Goal: Task Accomplishment & Management: Use online tool/utility

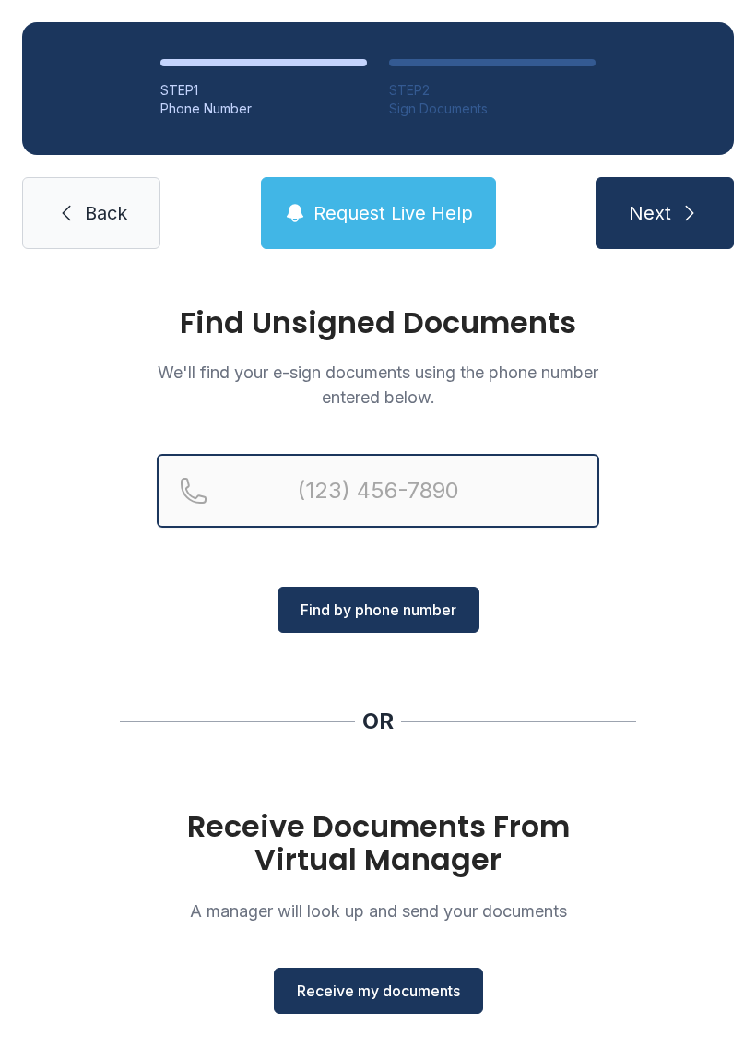
click at [296, 501] on input "Reservation phone number" at bounding box center [378, 491] width 443 height 74
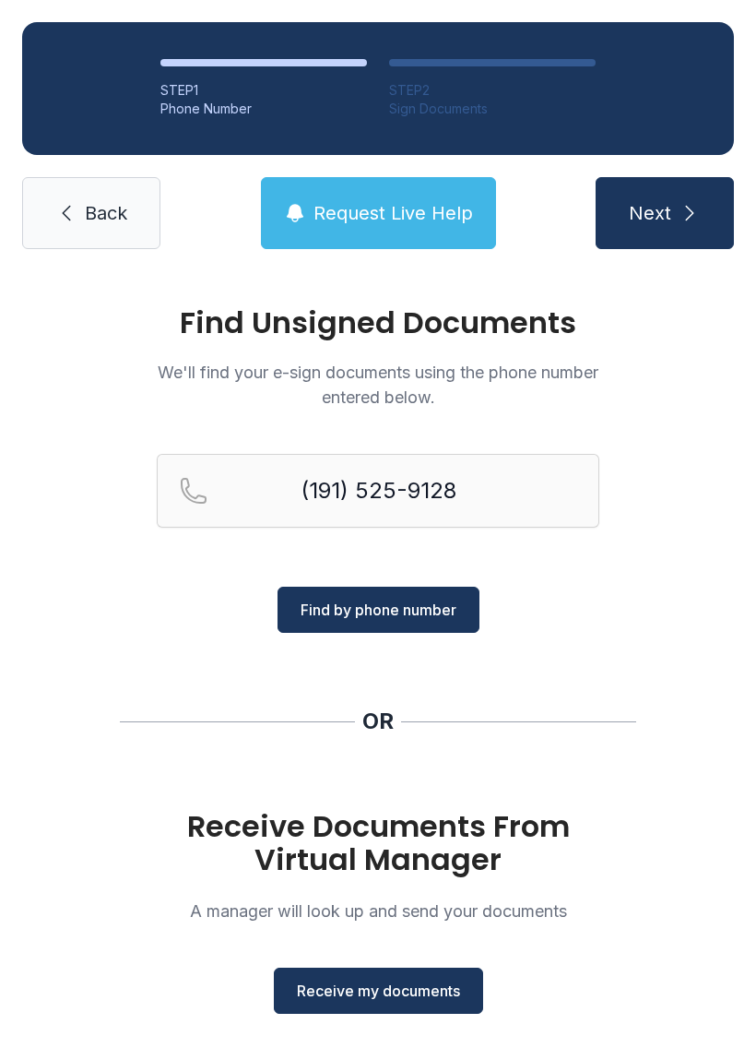
click at [672, 201] on button "Next" at bounding box center [665, 213] width 138 height 72
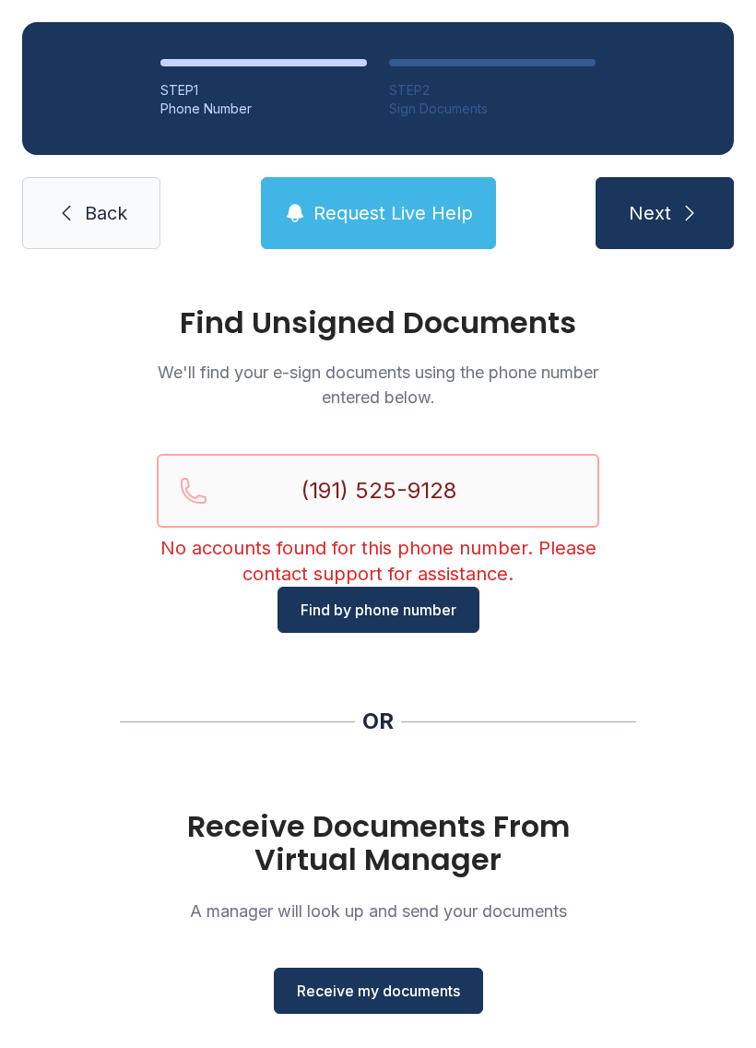
click at [343, 491] on input "(191) 525-9128" at bounding box center [378, 491] width 443 height 74
click at [314, 490] on input "(191) 525-9128" at bounding box center [378, 491] width 443 height 74
click at [357, 505] on input "(191) 525-9128" at bounding box center [378, 491] width 443 height 74
click at [358, 482] on input "(191) 525-9128" at bounding box center [378, 491] width 443 height 74
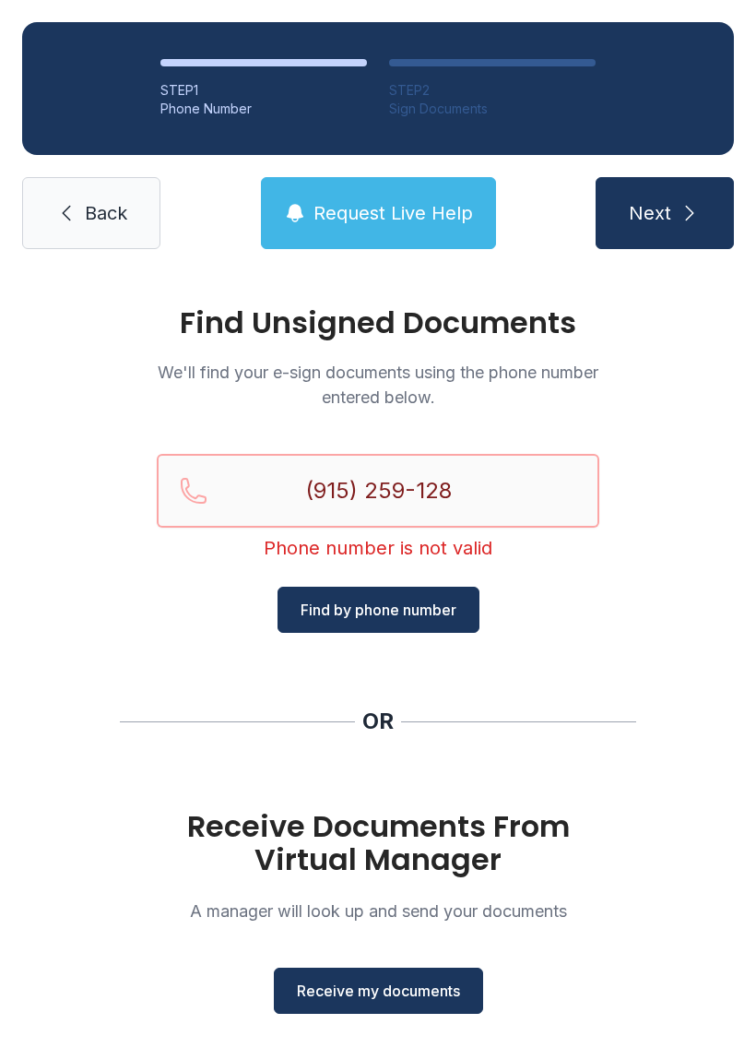
click at [467, 486] on input "(915) 259-128" at bounding box center [378, 491] width 443 height 74
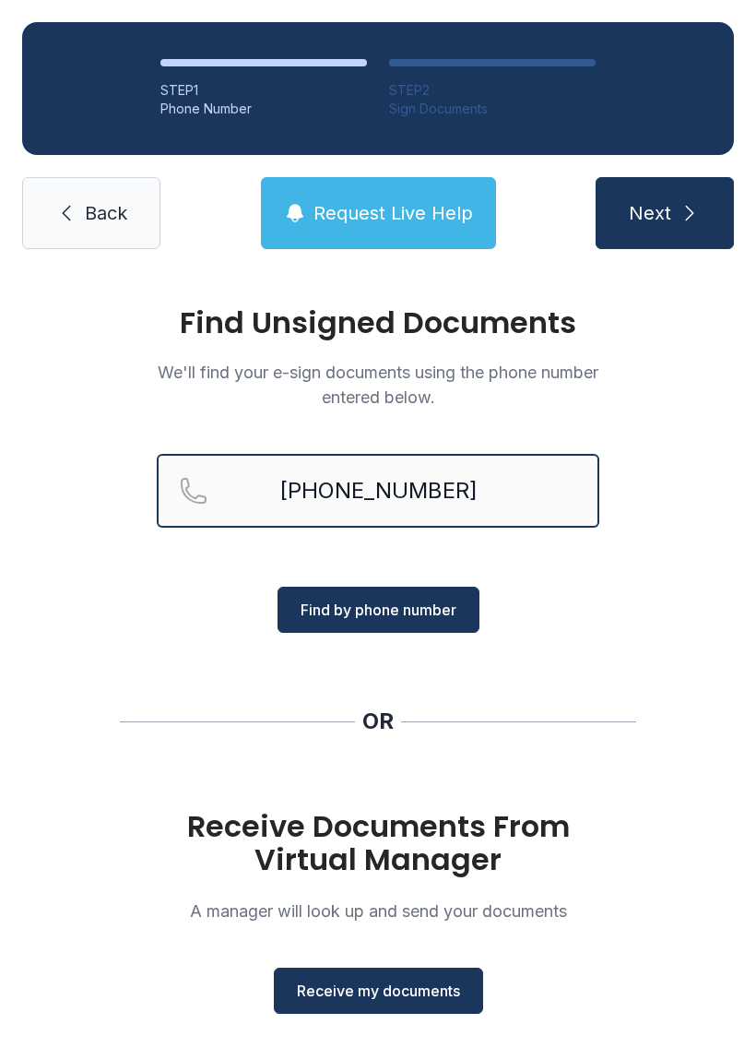
type input "[PHONE_NUMBER]"
click at [668, 239] on button "Next" at bounding box center [665, 213] width 138 height 72
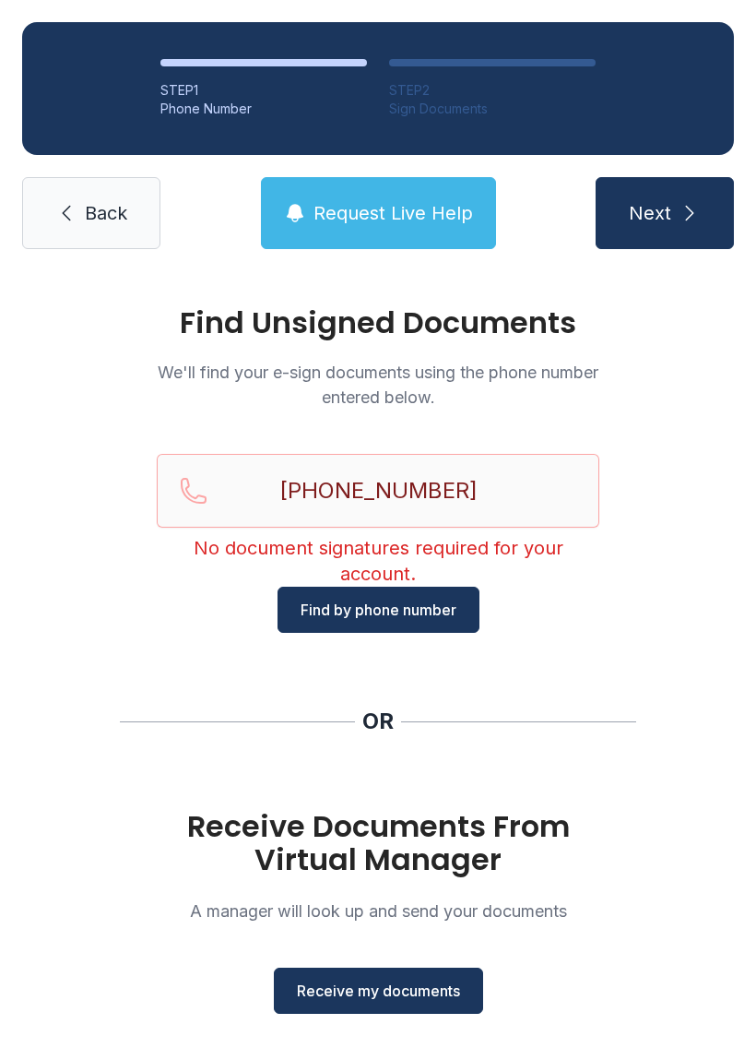
click at [93, 221] on span "Back" at bounding box center [106, 213] width 42 height 26
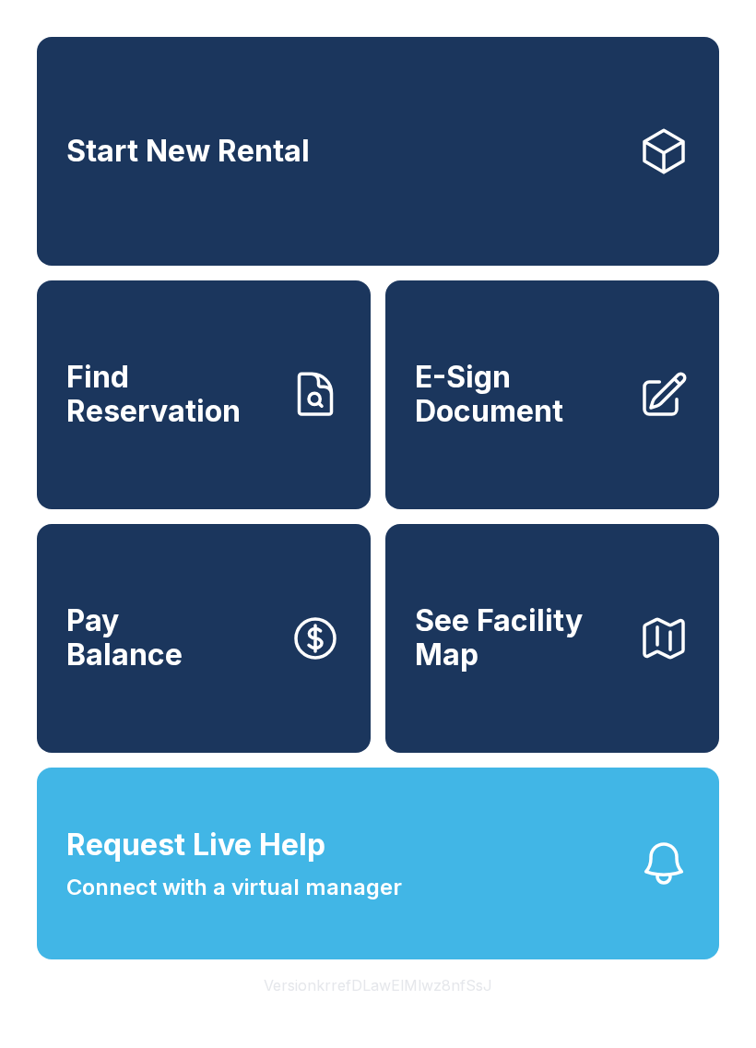
click at [554, 428] on span "E-Sign Document" at bounding box center [519, 394] width 208 height 67
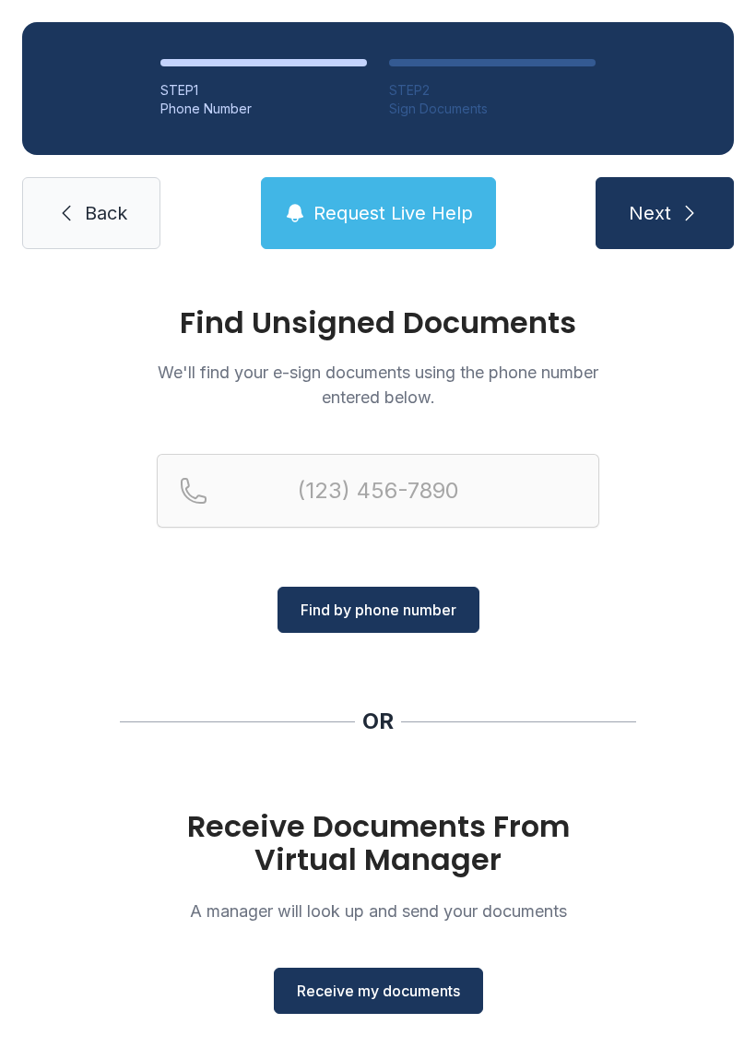
click at [399, 992] on span "Receive my documents" at bounding box center [378, 990] width 163 height 22
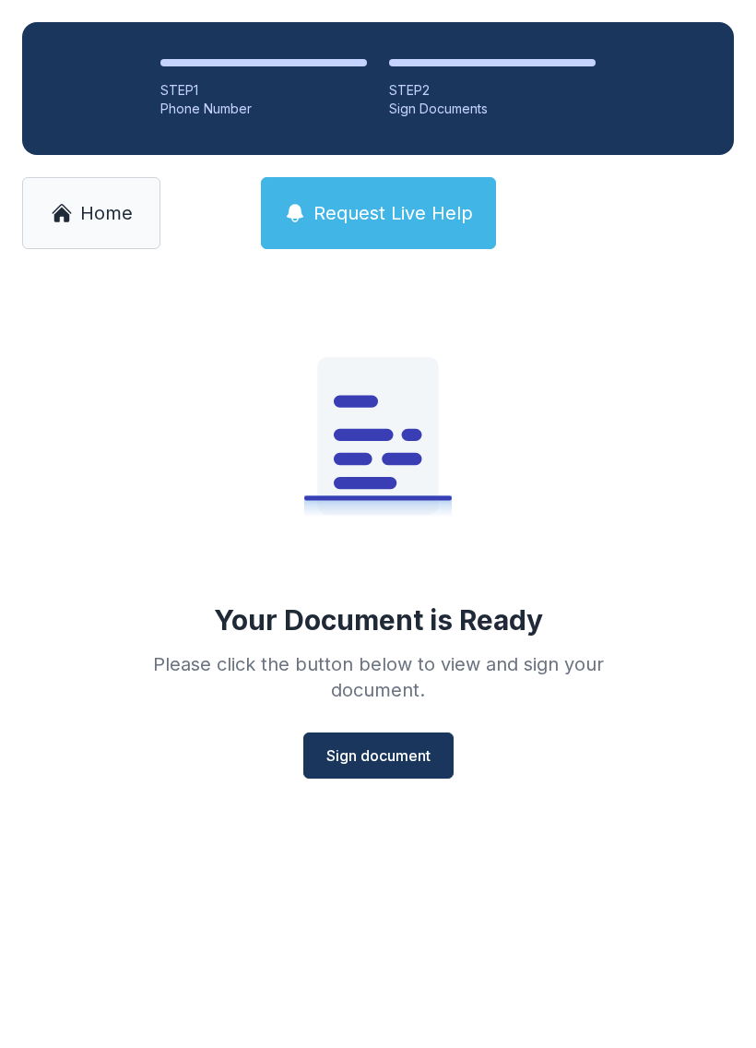
click at [383, 756] on span "Sign document" at bounding box center [378, 755] width 104 height 22
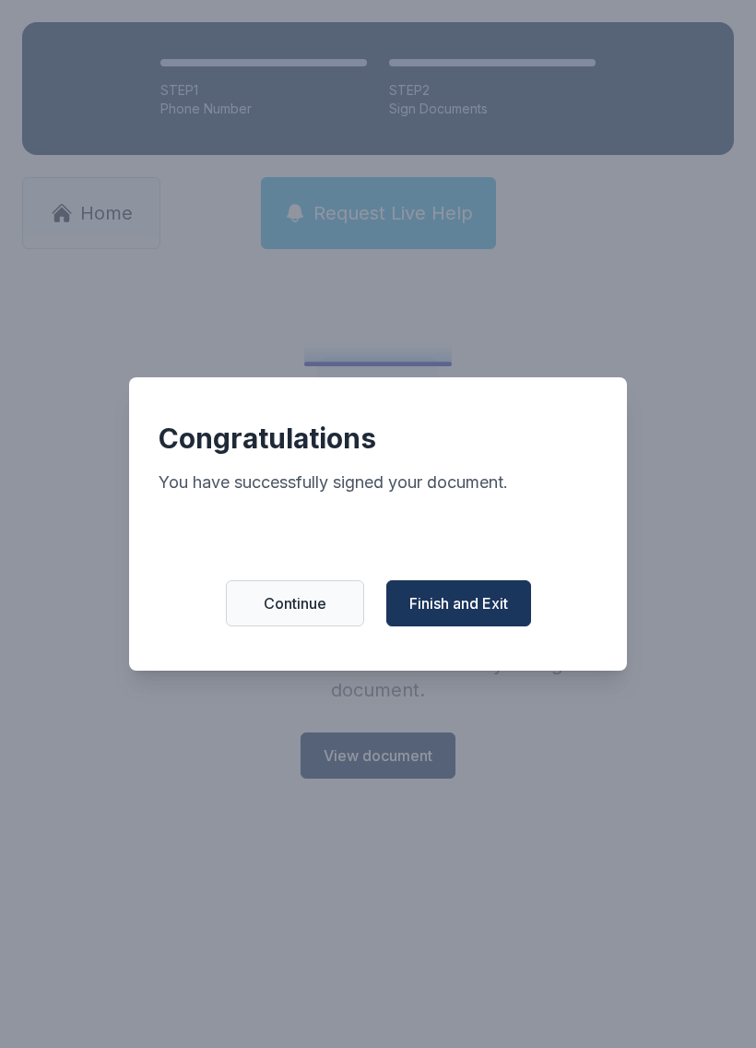
click at [462, 605] on span "Finish and Exit" at bounding box center [458, 603] width 99 height 22
